Goal: Transaction & Acquisition: Book appointment/travel/reservation

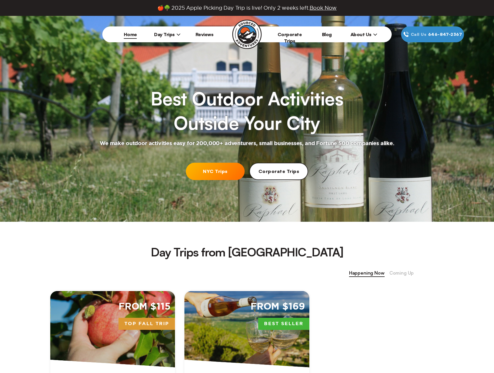
click at [173, 34] on span "Day Trips" at bounding box center [167, 34] width 26 height 6
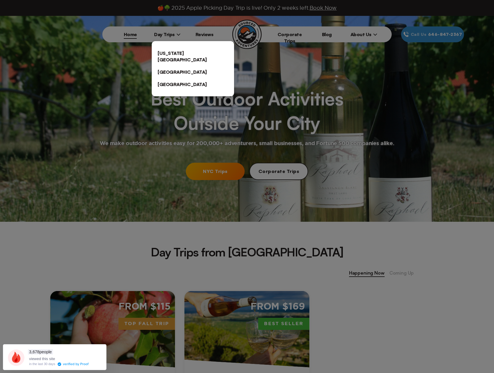
click at [176, 52] on link "[US_STATE][GEOGRAPHIC_DATA]" at bounding box center [193, 56] width 82 height 19
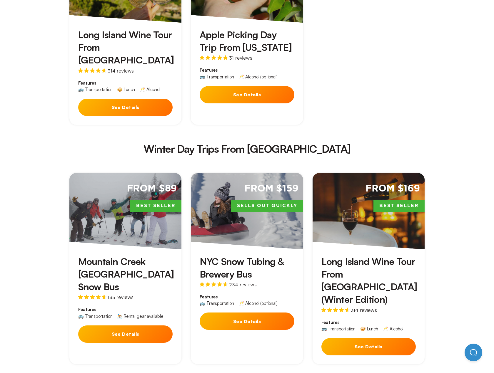
scroll to position [970, 0]
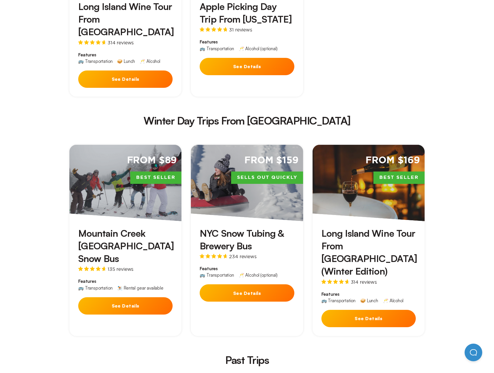
click at [112, 227] on h3 "Mountain Creek [GEOGRAPHIC_DATA] Snow Bus" at bounding box center [125, 246] width 94 height 38
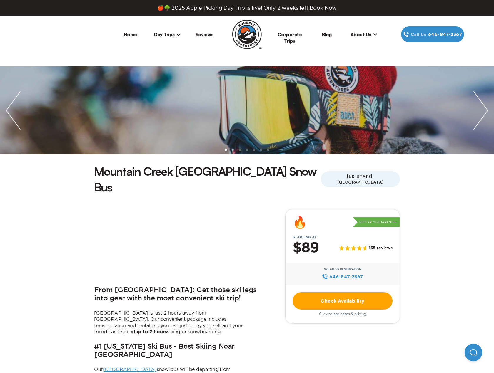
click at [349, 293] on link "Check Availability" at bounding box center [343, 301] width 100 height 17
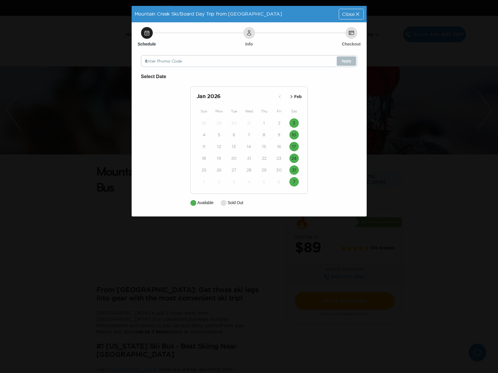
click at [295, 94] on p "Feb" at bounding box center [298, 97] width 7 height 6
click at [295, 94] on p "Mar" at bounding box center [298, 97] width 7 height 6
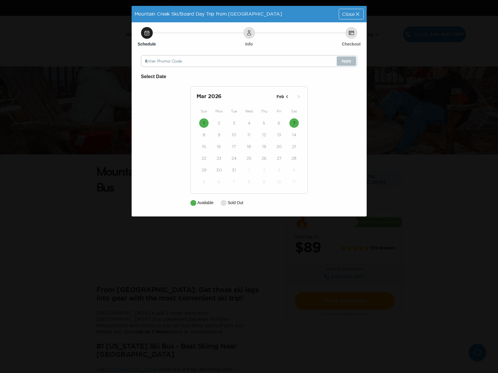
click at [281, 97] on p "Feb" at bounding box center [280, 97] width 7 height 6
click at [284, 97] on icon "button" at bounding box center [287, 97] width 6 height 6
click at [357, 13] on icon at bounding box center [358, 14] width 6 height 6
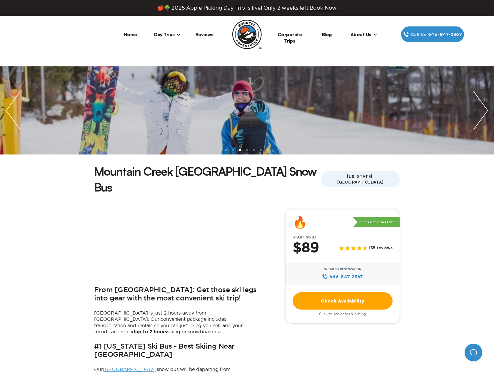
click at [359, 293] on link "Check Availability" at bounding box center [343, 301] width 100 height 17
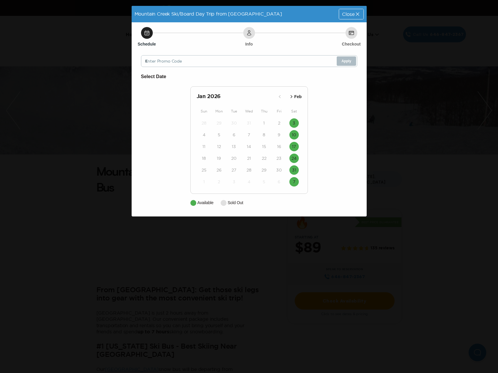
click at [296, 94] on p "Feb" at bounding box center [298, 97] width 7 height 6
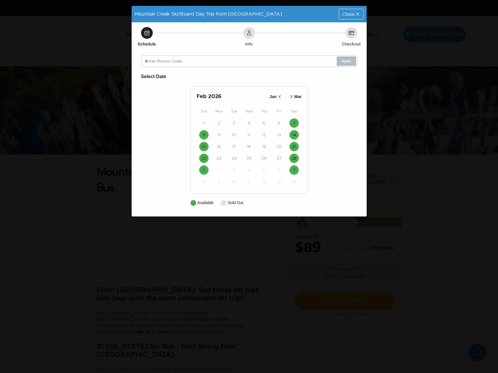
click at [302, 95] on p "Mar" at bounding box center [298, 97] width 7 height 6
click at [202, 98] on h2 "[DATE]" at bounding box center [236, 97] width 79 height 8
click at [290, 98] on icon "button" at bounding box center [287, 97] width 6 height 6
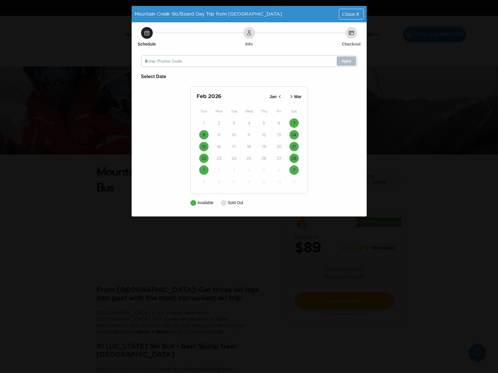
click at [350, 17] on div "Close" at bounding box center [351, 14] width 24 height 10
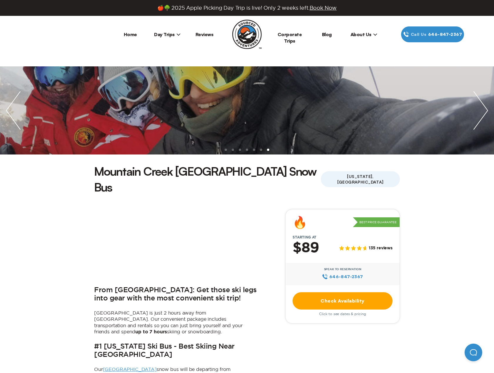
click at [165, 34] on span "Day Trips" at bounding box center [167, 34] width 26 height 6
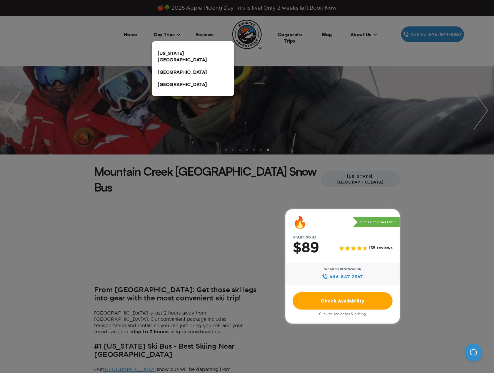
click at [166, 52] on link "[US_STATE][GEOGRAPHIC_DATA]" at bounding box center [193, 56] width 82 height 19
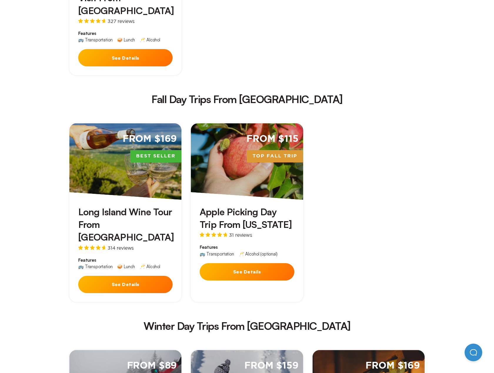
scroll to position [970, 0]
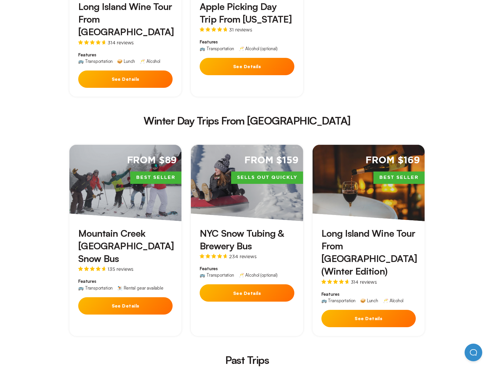
click at [231, 227] on h3 "NYC Snow Tubing & Brewery Bus" at bounding box center [247, 239] width 94 height 25
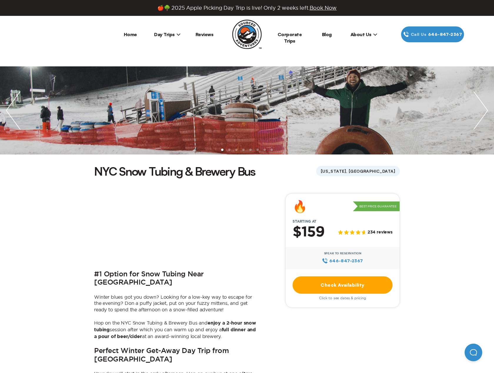
click at [351, 287] on link "Check Availability" at bounding box center [343, 285] width 100 height 17
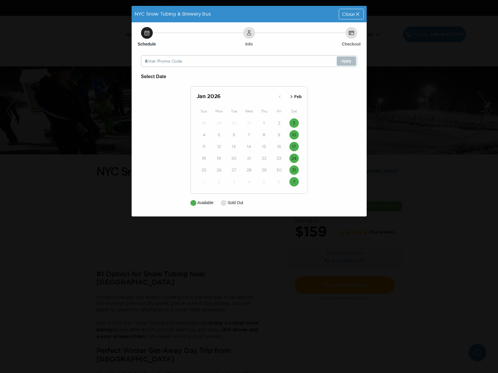
click at [297, 96] on p "Feb" at bounding box center [298, 97] width 7 height 6
click at [297, 96] on p "Mar" at bounding box center [298, 97] width 7 height 6
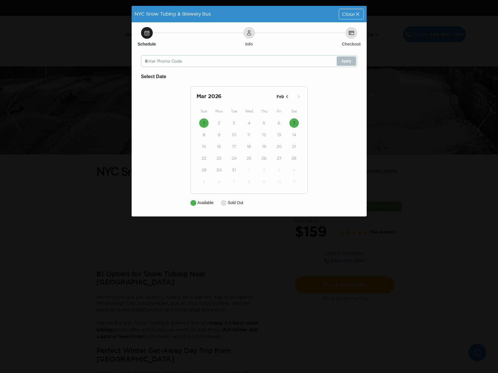
click at [285, 95] on icon "button" at bounding box center [287, 97] width 6 height 6
click at [276, 95] on p "Jan" at bounding box center [273, 97] width 7 height 6
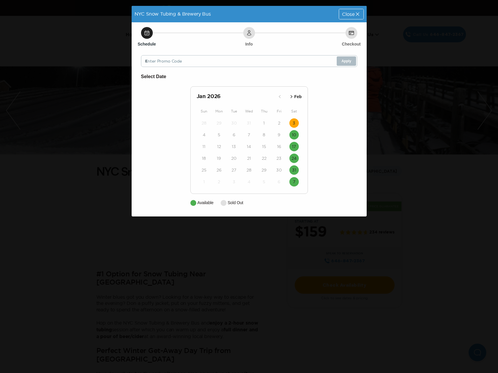
click at [291, 121] on button "3" at bounding box center [294, 123] width 9 height 9
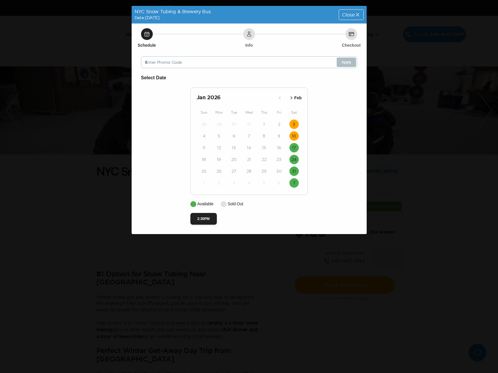
click at [296, 136] on time "10" at bounding box center [294, 136] width 4 height 6
click at [298, 99] on p "Feb" at bounding box center [298, 98] width 7 height 6
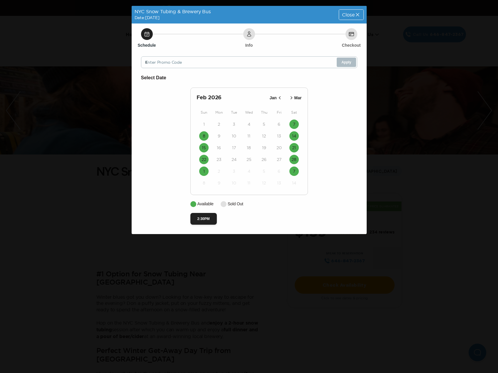
click at [299, 98] on p "Mar" at bounding box center [298, 98] width 7 height 6
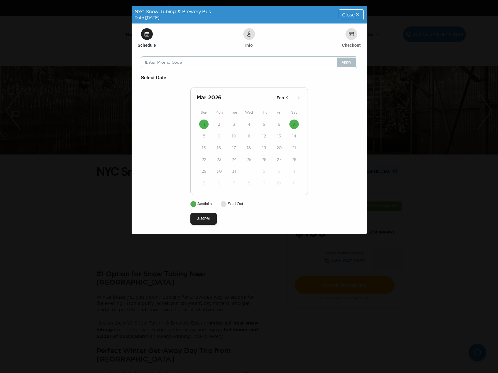
drag, startPoint x: 351, startPoint y: 11, endPoint x: 347, endPoint y: 12, distance: 3.6
click at [351, 11] on div "Close" at bounding box center [351, 15] width 24 height 10
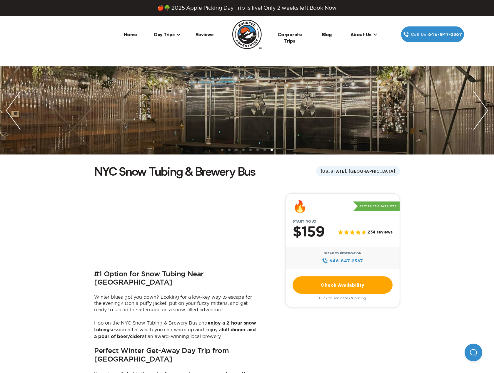
click at [166, 36] on span "Day Trips" at bounding box center [167, 34] width 26 height 6
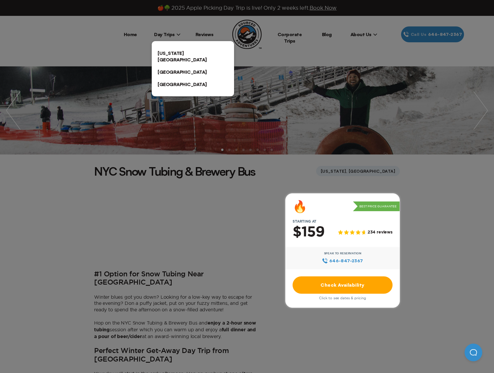
click at [169, 52] on link "[US_STATE][GEOGRAPHIC_DATA]" at bounding box center [193, 56] width 82 height 19
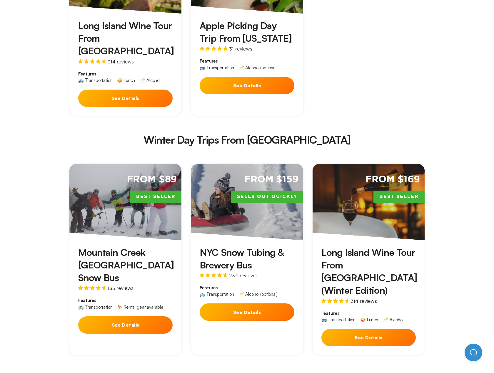
scroll to position [941, 0]
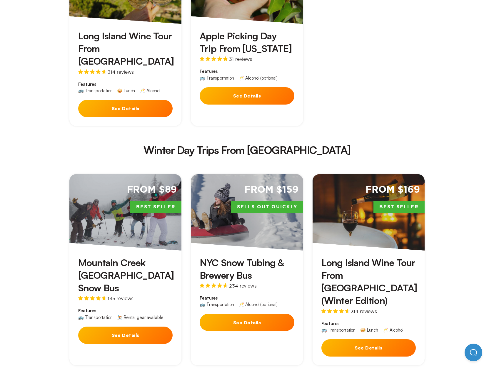
drag, startPoint x: 260, startPoint y: 89, endPoint x: 240, endPoint y: 93, distance: 19.7
click at [258, 145] on h2 "Winter Day Trips From [GEOGRAPHIC_DATA]" at bounding box center [247, 150] width 346 height 11
click at [471, 171] on section "[US_STATE] Adventures Discover the best [US_STATE] day trips and adventures wit…" at bounding box center [247, 2] width 494 height 1755
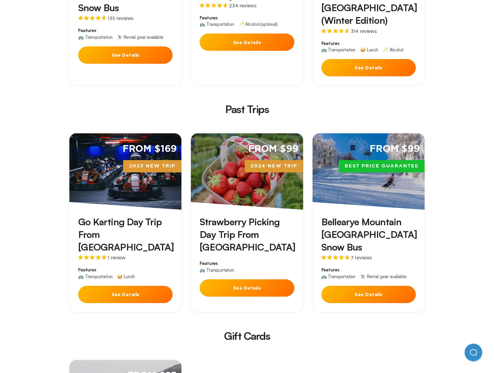
scroll to position [1206, 0]
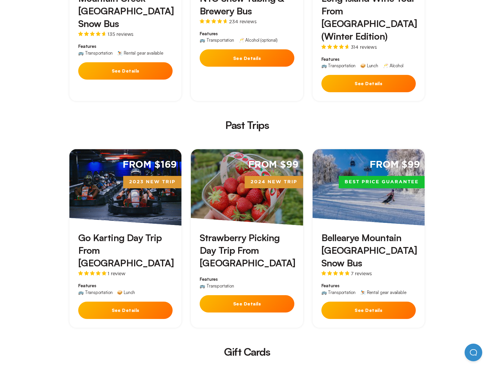
click at [342, 232] on h3 "Bellearye Mountain [GEOGRAPHIC_DATA] Snow Bus" at bounding box center [368, 251] width 94 height 38
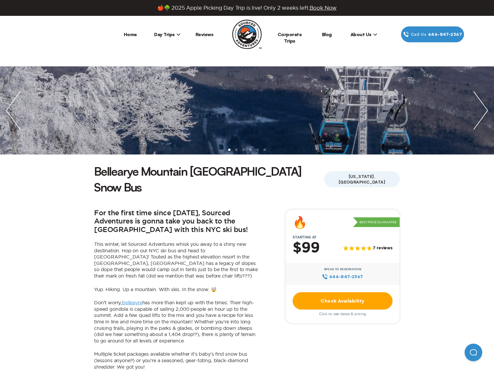
click at [348, 293] on link "Check Availability" at bounding box center [343, 301] width 100 height 17
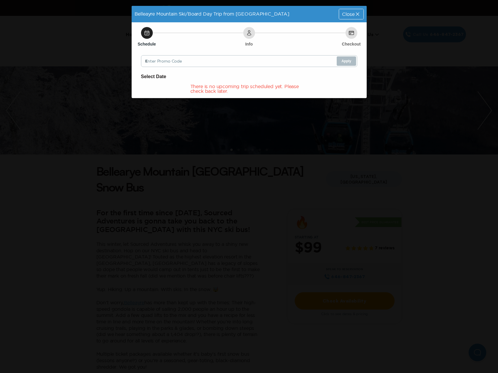
click at [349, 20] on div "Belleayre Mountain Ski/Board Day Trip from [GEOGRAPHIC_DATA] Close" at bounding box center [249, 14] width 235 height 16
click at [350, 16] on span "Close" at bounding box center [348, 14] width 12 height 5
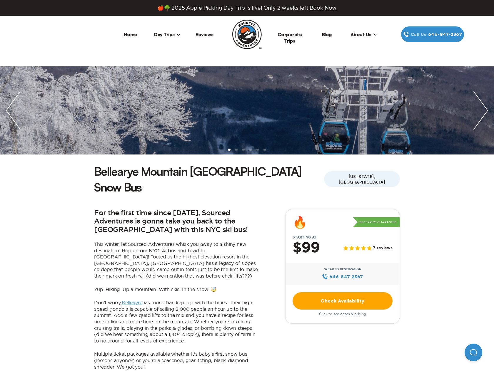
click at [167, 31] on li "Day Trips [US_STATE][GEOGRAPHIC_DATA] [GEOGRAPHIC_DATA] [GEOGRAPHIC_DATA]" at bounding box center [167, 34] width 37 height 16
click at [170, 35] on span "Day Trips" at bounding box center [167, 34] width 26 height 6
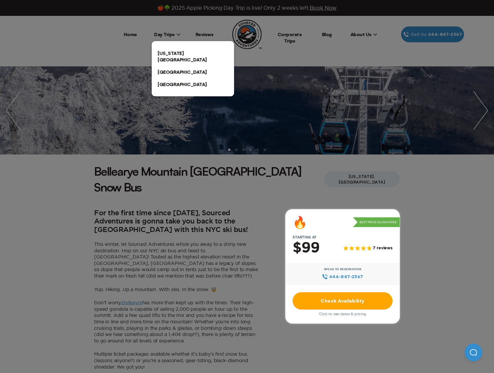
click at [173, 59] on link "[US_STATE][GEOGRAPHIC_DATA]" at bounding box center [193, 56] width 82 height 19
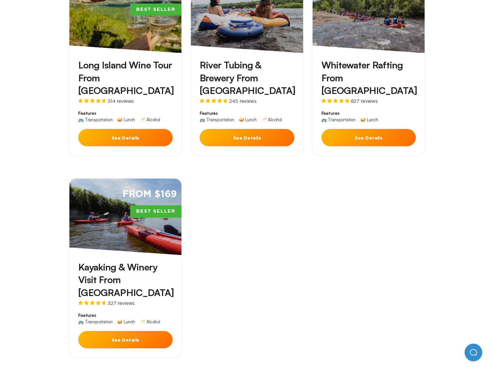
scroll to position [382, 0]
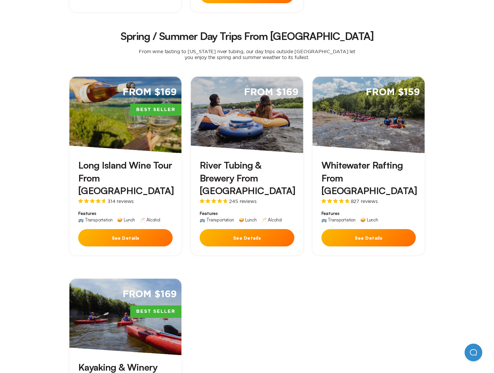
click at [121, 229] on button "See Details" at bounding box center [125, 237] width 94 height 17
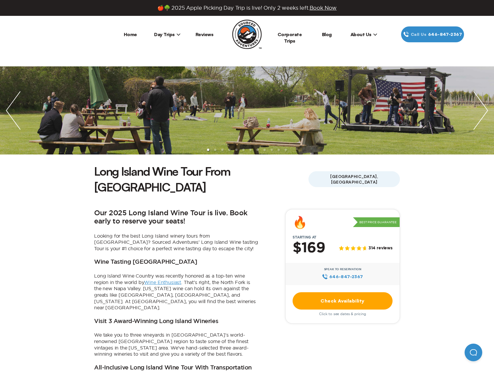
click at [344, 293] on link "Check Availability" at bounding box center [343, 301] width 100 height 17
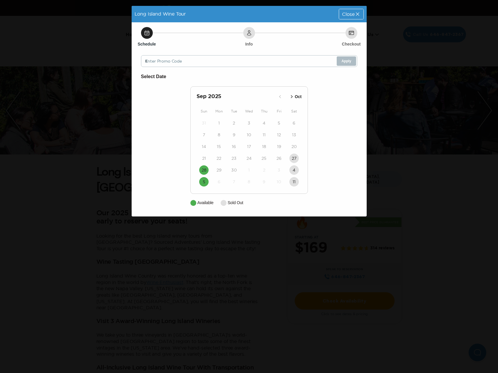
click at [297, 96] on p "Oct" at bounding box center [298, 97] width 7 height 6
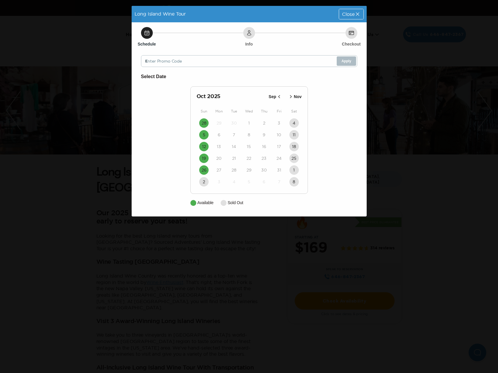
click at [297, 97] on p "Nov" at bounding box center [298, 97] width 8 height 6
click at [283, 97] on p "Oct" at bounding box center [280, 97] width 7 height 6
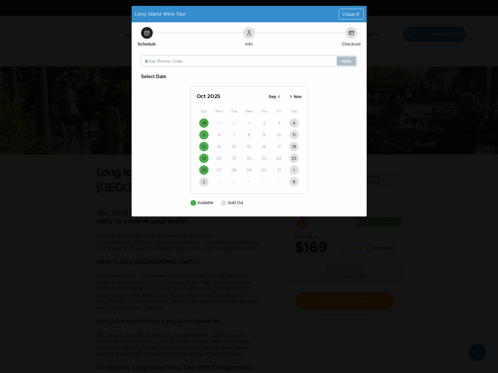
click at [298, 96] on p "Nov" at bounding box center [298, 97] width 8 height 6
click at [277, 97] on button "Oct" at bounding box center [284, 97] width 16 height 10
click at [277, 100] on button "Sep" at bounding box center [275, 97] width 17 height 10
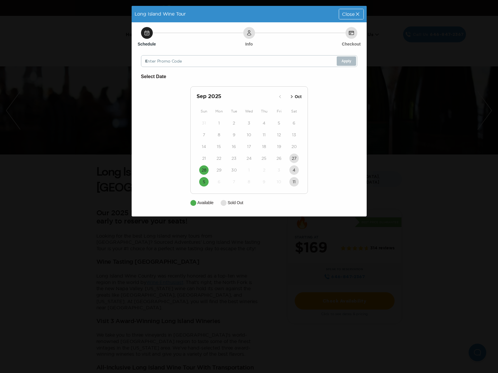
click at [358, 12] on icon at bounding box center [358, 14] width 6 height 6
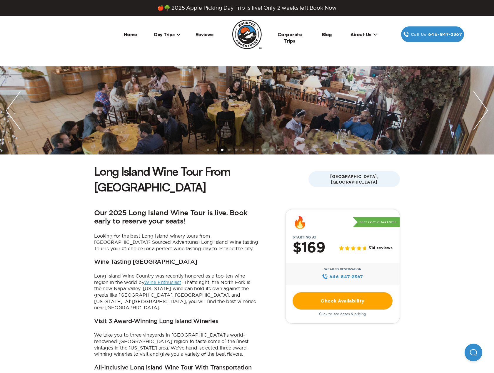
click at [171, 34] on span "Day Trips" at bounding box center [167, 34] width 26 height 6
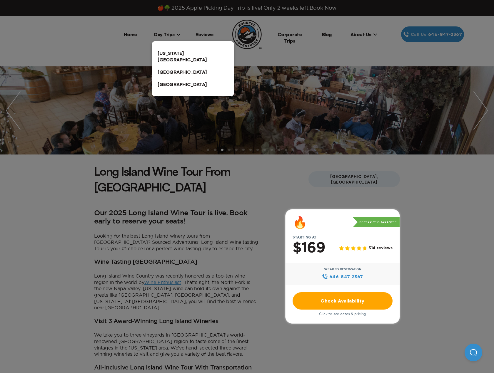
click at [171, 54] on link "[US_STATE][GEOGRAPHIC_DATA]" at bounding box center [193, 56] width 82 height 19
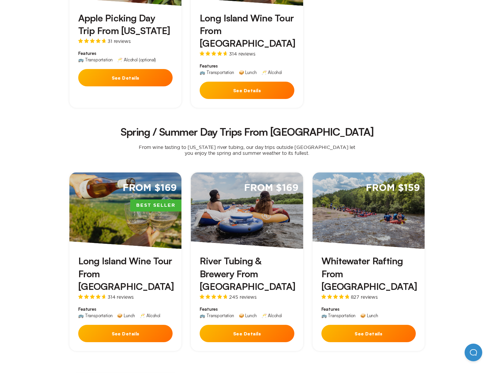
scroll to position [206, 0]
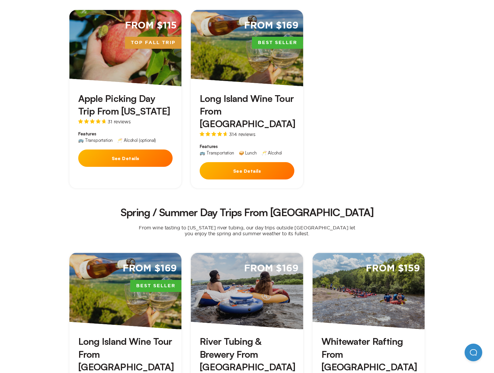
click at [114, 105] on h3 "Apple Picking Day Trip From [US_STATE]" at bounding box center [125, 104] width 94 height 25
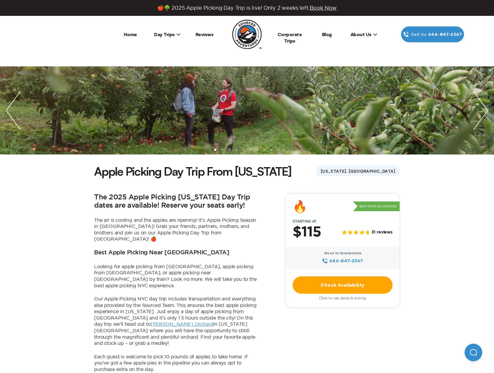
click at [323, 282] on link "Check Availability" at bounding box center [343, 285] width 100 height 17
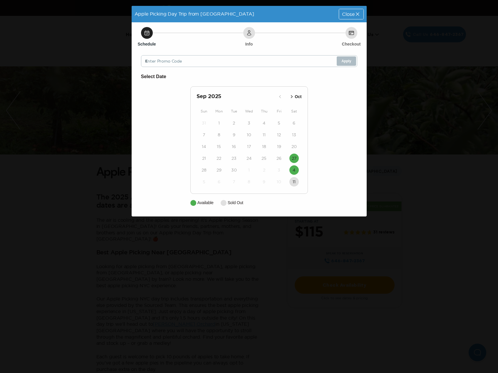
click at [298, 98] on p "Oct" at bounding box center [298, 97] width 7 height 6
click at [212, 100] on h2 "[DATE]" at bounding box center [236, 97] width 78 height 8
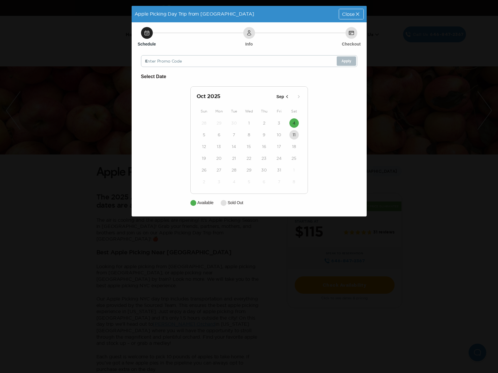
click at [281, 96] on p "Sep" at bounding box center [281, 97] width 8 height 6
click at [350, 12] on span "Close" at bounding box center [348, 14] width 12 height 5
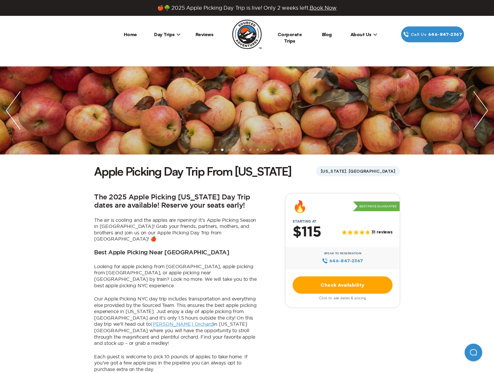
click at [163, 36] on span "Day Trips" at bounding box center [167, 34] width 26 height 6
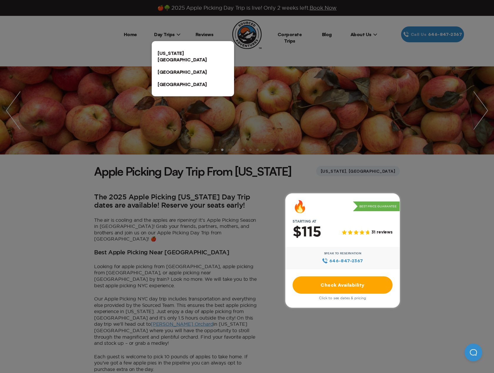
click at [167, 54] on link "[US_STATE][GEOGRAPHIC_DATA]" at bounding box center [193, 56] width 82 height 19
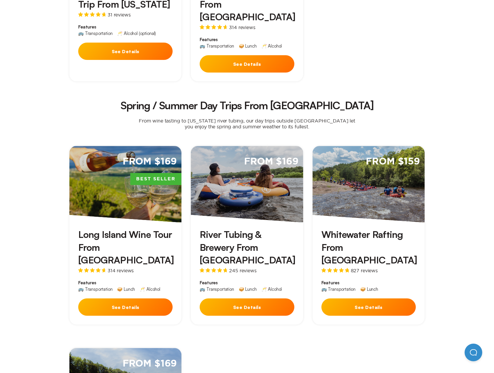
scroll to position [323, 0]
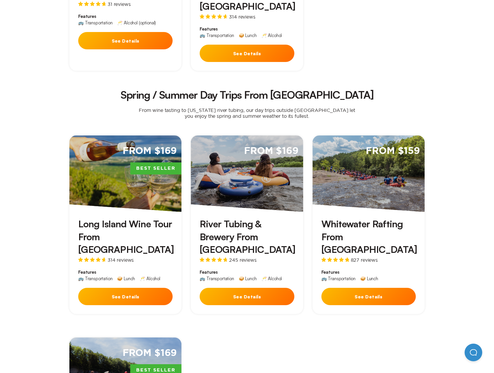
click at [219, 218] on h3 "River Tubing & Brewery From [GEOGRAPHIC_DATA]" at bounding box center [247, 237] width 94 height 38
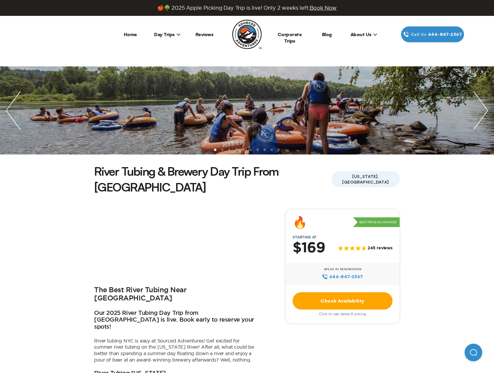
click at [365, 293] on link "Check Availability" at bounding box center [343, 301] width 100 height 17
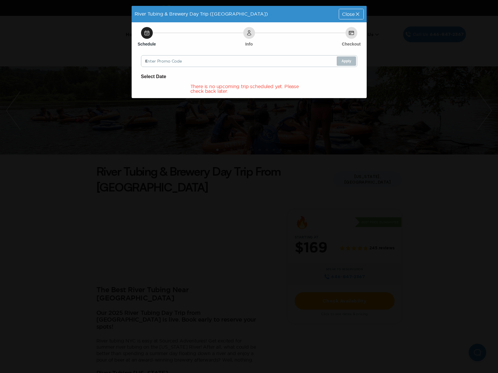
click at [350, 14] on span "Close" at bounding box center [348, 14] width 12 height 5
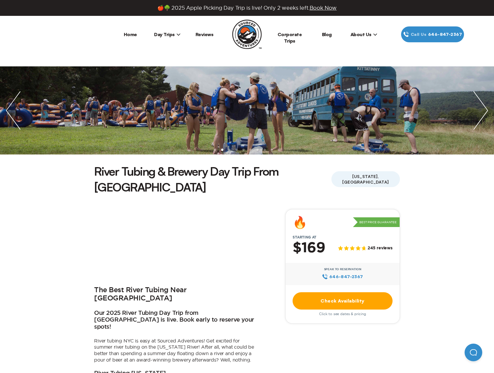
click at [167, 36] on span "Day Trips" at bounding box center [167, 34] width 26 height 6
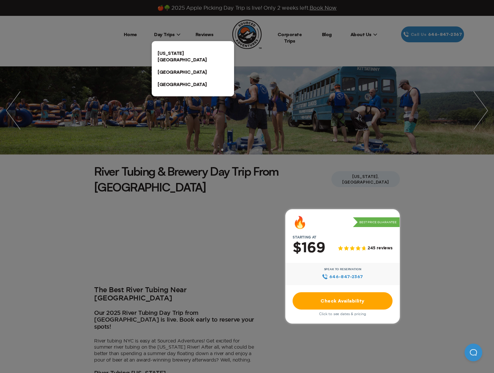
click at [185, 53] on link "[US_STATE][GEOGRAPHIC_DATA]" at bounding box center [193, 56] width 82 height 19
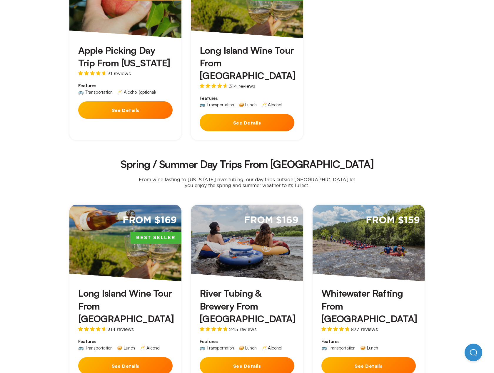
scroll to position [323, 0]
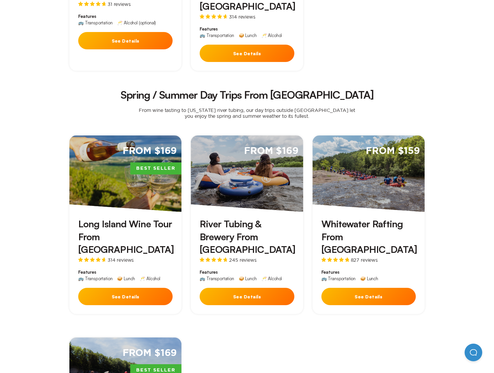
click at [354, 218] on h3 "Whitewater Rafting From [GEOGRAPHIC_DATA]" at bounding box center [368, 237] width 94 height 38
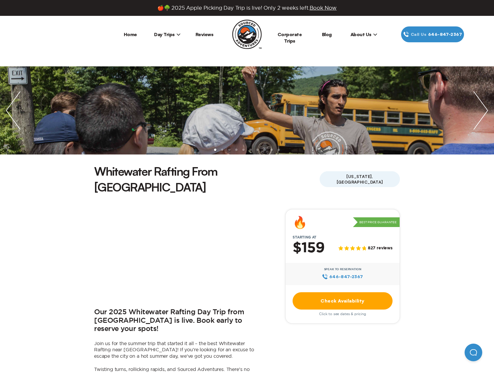
click at [350, 293] on link "Check Availability" at bounding box center [343, 301] width 100 height 17
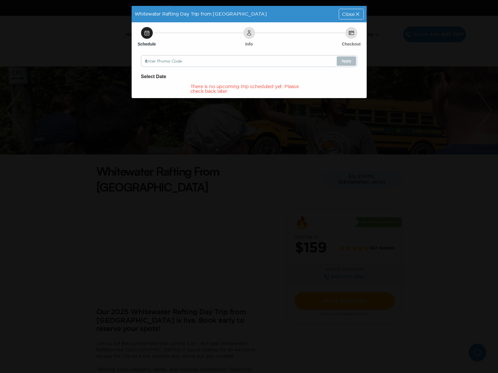
click at [360, 11] on icon at bounding box center [358, 14] width 6 height 6
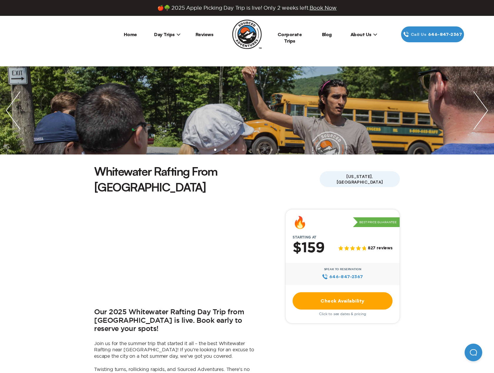
click at [173, 32] on span "Day Trips" at bounding box center [167, 34] width 26 height 6
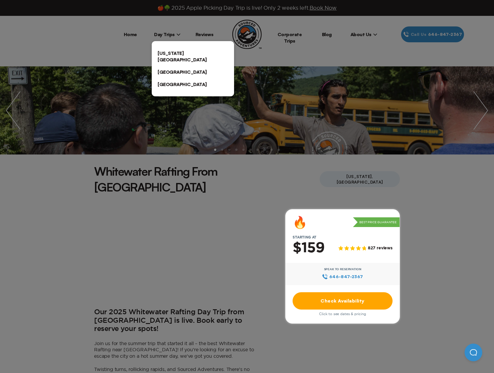
click at [171, 51] on link "[US_STATE][GEOGRAPHIC_DATA]" at bounding box center [193, 56] width 82 height 19
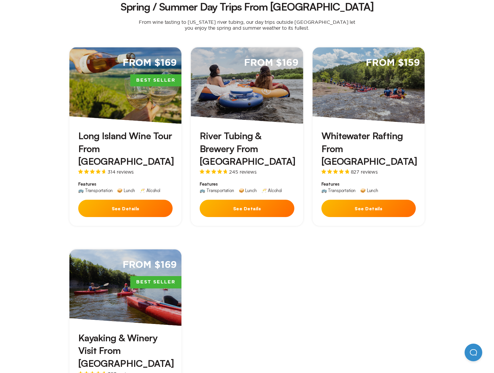
scroll to position [588, 0]
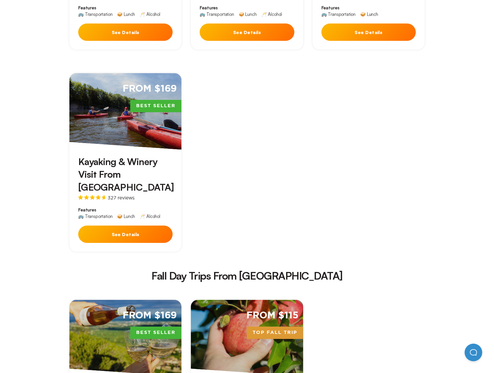
click at [123, 156] on h3 "Kayaking & Winery Visit From [GEOGRAPHIC_DATA]" at bounding box center [125, 175] width 94 height 38
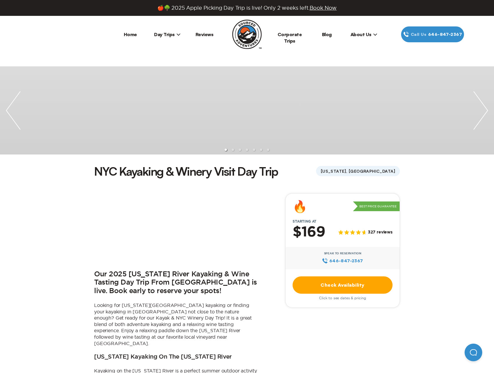
click at [358, 280] on link "Check Availability" at bounding box center [343, 285] width 100 height 17
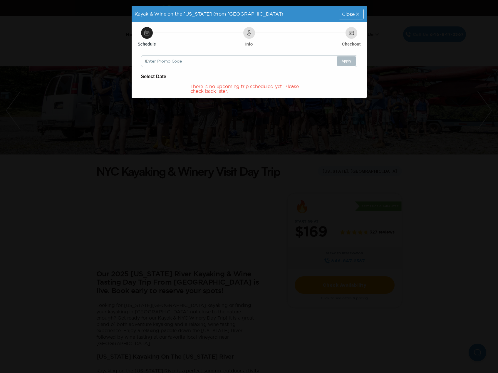
click at [350, 15] on span "Close" at bounding box center [348, 14] width 12 height 5
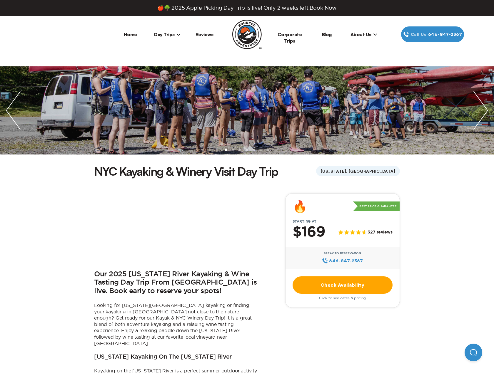
click at [162, 31] on li "Day Trips [US_STATE][GEOGRAPHIC_DATA] [GEOGRAPHIC_DATA] [GEOGRAPHIC_DATA]" at bounding box center [167, 34] width 37 height 16
click at [165, 38] on li "Day Trips [US_STATE][GEOGRAPHIC_DATA] [GEOGRAPHIC_DATA] [GEOGRAPHIC_DATA]" at bounding box center [167, 34] width 37 height 16
click at [166, 33] on span "Day Trips" at bounding box center [167, 34] width 26 height 6
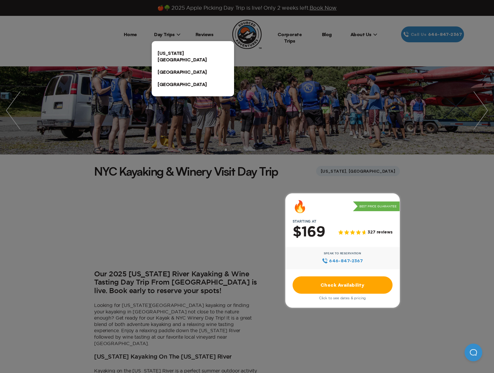
click at [166, 54] on link "[US_STATE][GEOGRAPHIC_DATA]" at bounding box center [193, 56] width 82 height 19
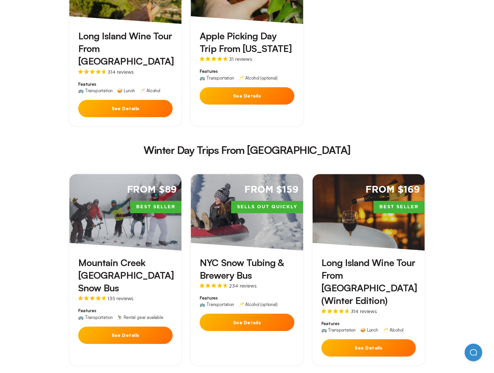
scroll to position [912, 0]
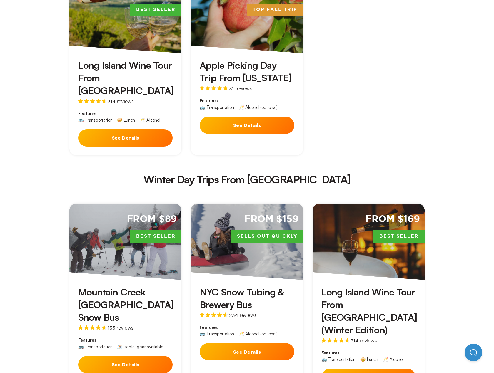
click at [350, 280] on div "Long Island Wine Tour From [GEOGRAPHIC_DATA] (Winter Edition) 314 reviews Featu…" at bounding box center [369, 337] width 112 height 115
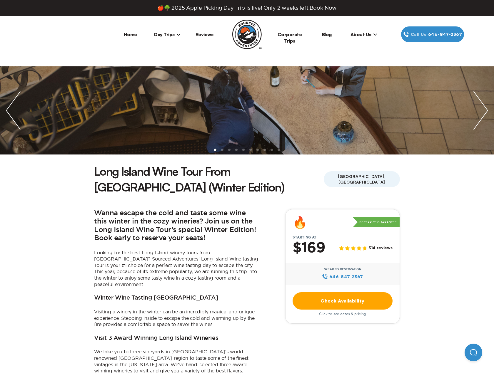
click at [344, 293] on link "Check Availability" at bounding box center [343, 301] width 100 height 17
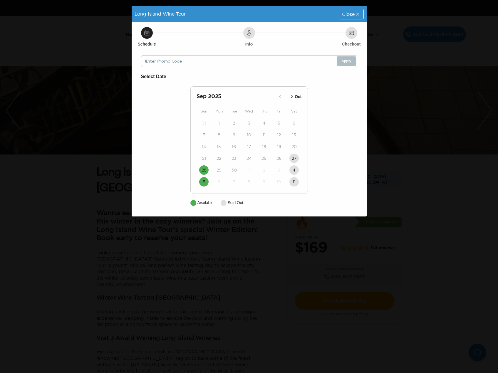
click at [299, 96] on p "Oct" at bounding box center [298, 97] width 7 height 6
click at [299, 96] on p "Nov" at bounding box center [298, 97] width 8 height 6
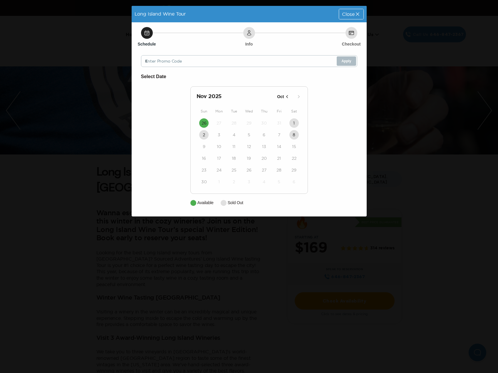
click at [351, 13] on span "Close" at bounding box center [348, 14] width 12 height 5
